Goal: Download file/media

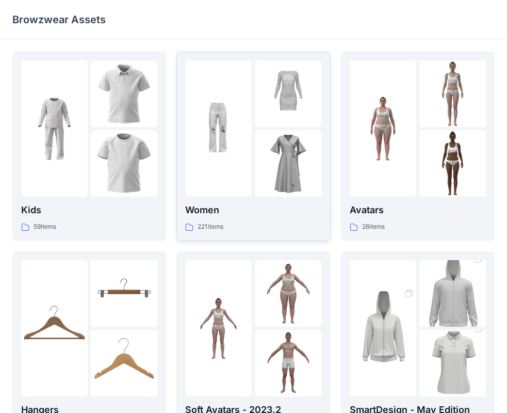
click at [282, 165] on img at bounding box center [288, 163] width 67 height 67
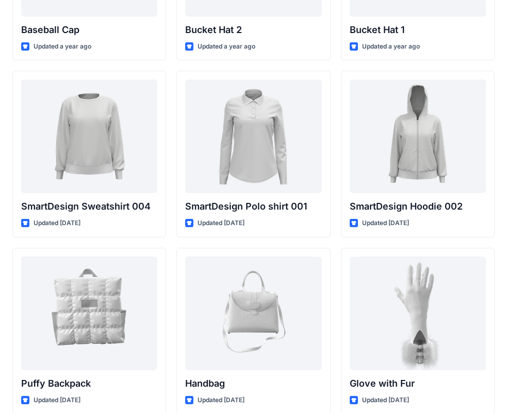
scroll to position [7750, 0]
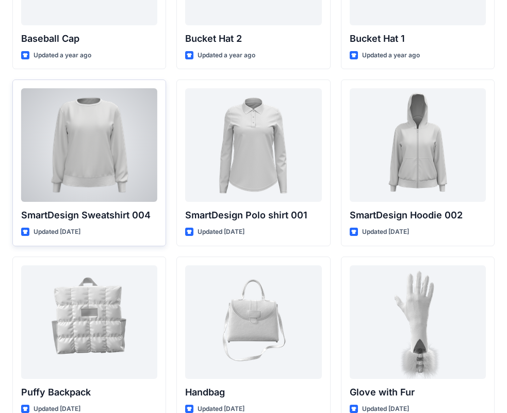
click at [140, 154] on div at bounding box center [89, 145] width 136 height 114
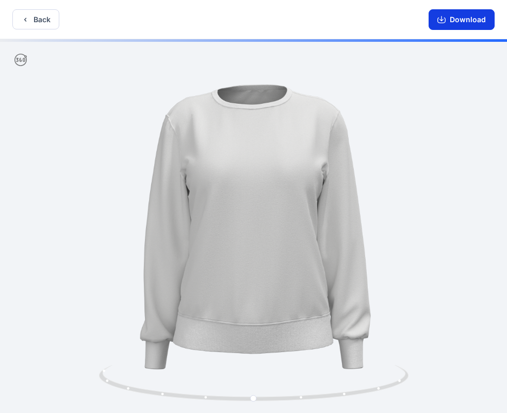
click at [446, 17] on icon "button" at bounding box center [442, 19] width 8 height 8
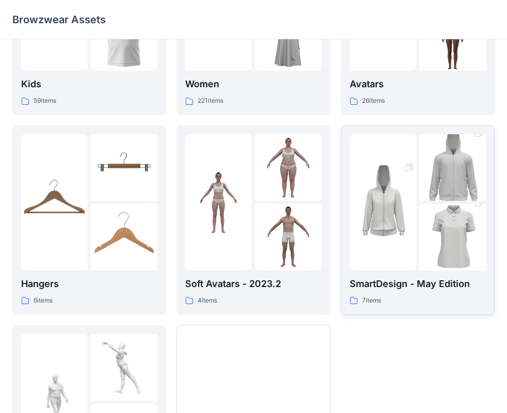
scroll to position [155, 0]
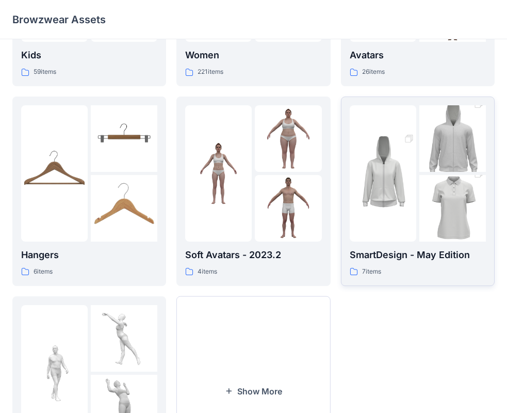
click at [420, 211] on img at bounding box center [453, 208] width 67 height 100
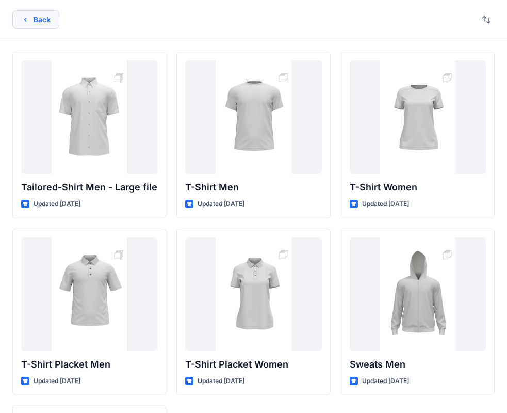
click at [50, 24] on button "Back" at bounding box center [35, 19] width 47 height 19
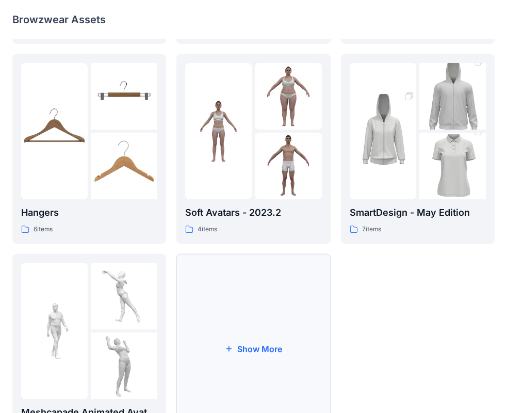
scroll to position [206, 0]
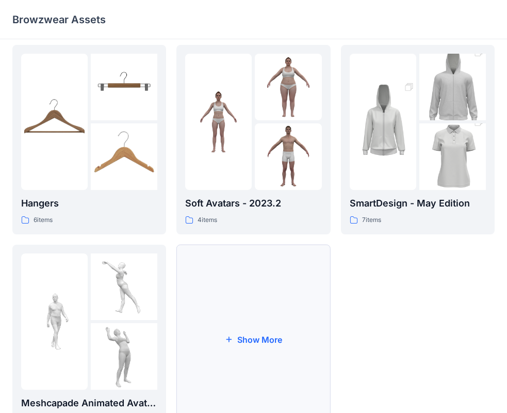
click at [261, 345] on button "Show More" at bounding box center [253, 339] width 154 height 189
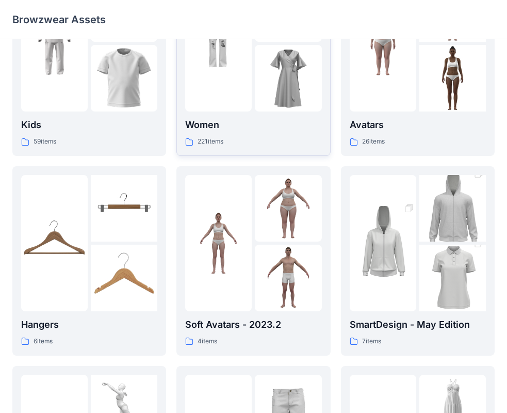
scroll to position [50, 0]
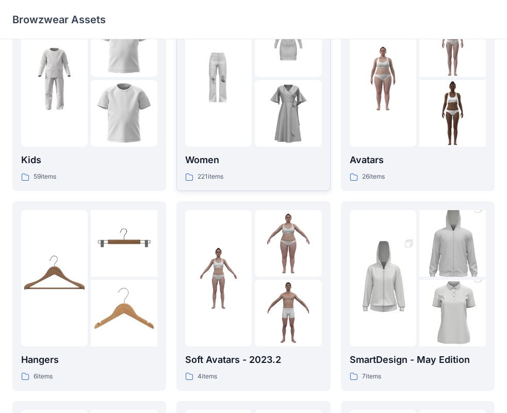
click at [272, 122] on img at bounding box center [288, 113] width 67 height 67
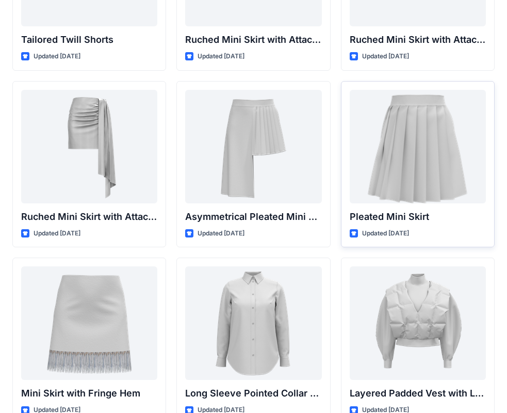
scroll to position [2816, 0]
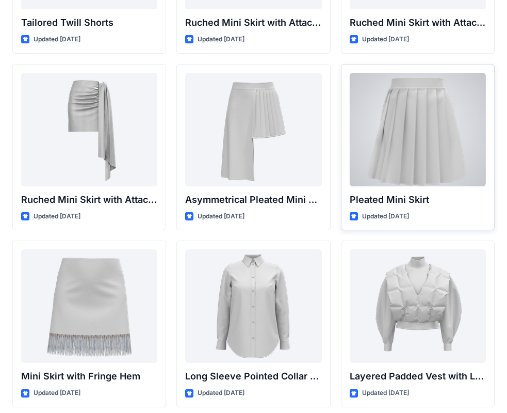
click at [422, 164] on div at bounding box center [418, 130] width 136 height 114
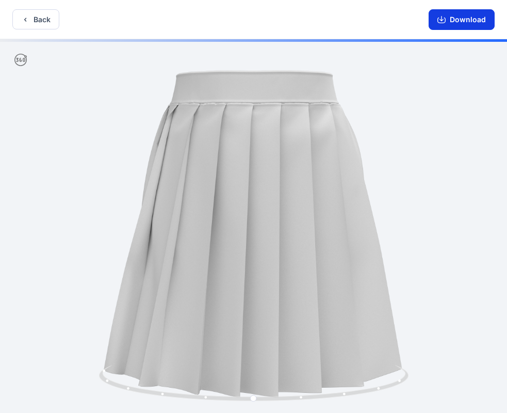
click at [471, 12] on button "Download" at bounding box center [462, 19] width 66 height 21
click at [468, 17] on button "Download" at bounding box center [462, 19] width 66 height 21
